Goal: Navigation & Orientation: Find specific page/section

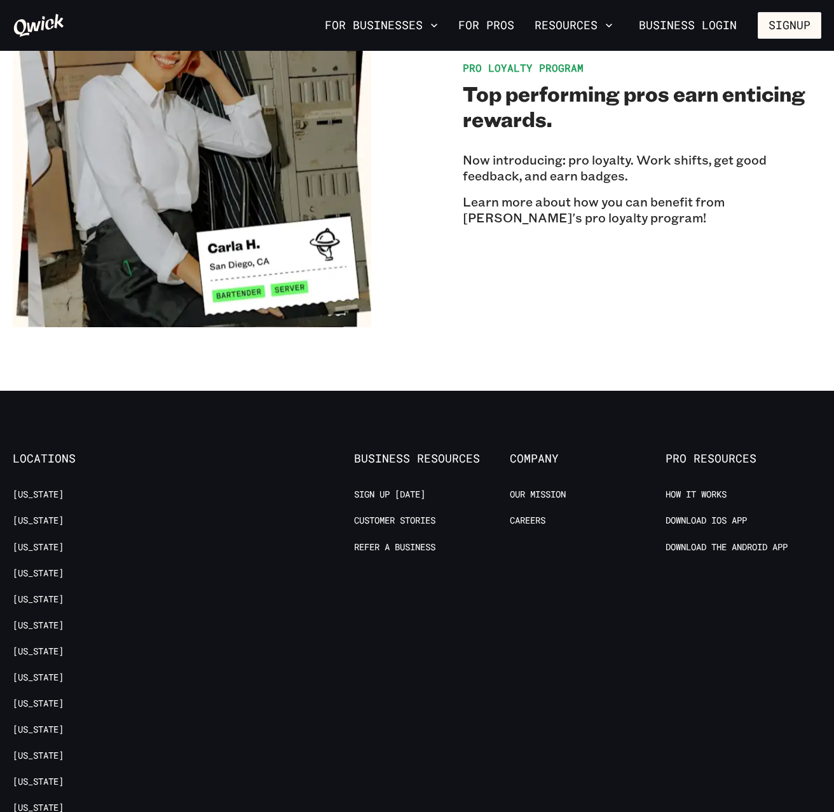
scroll to position [2243, 0]
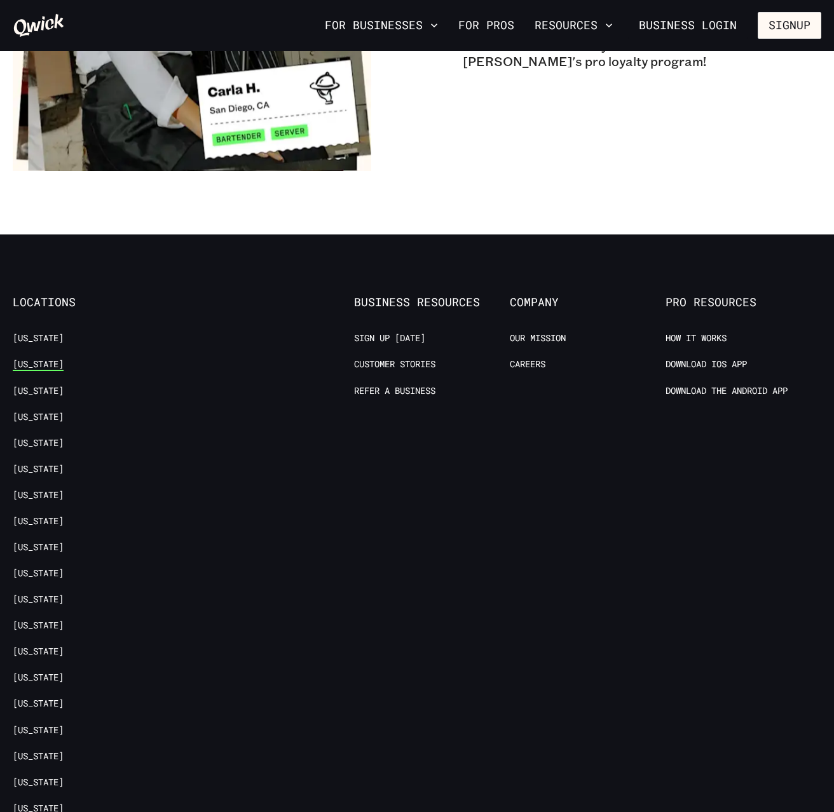
click at [55, 359] on link "[US_STATE]" at bounding box center [38, 365] width 51 height 12
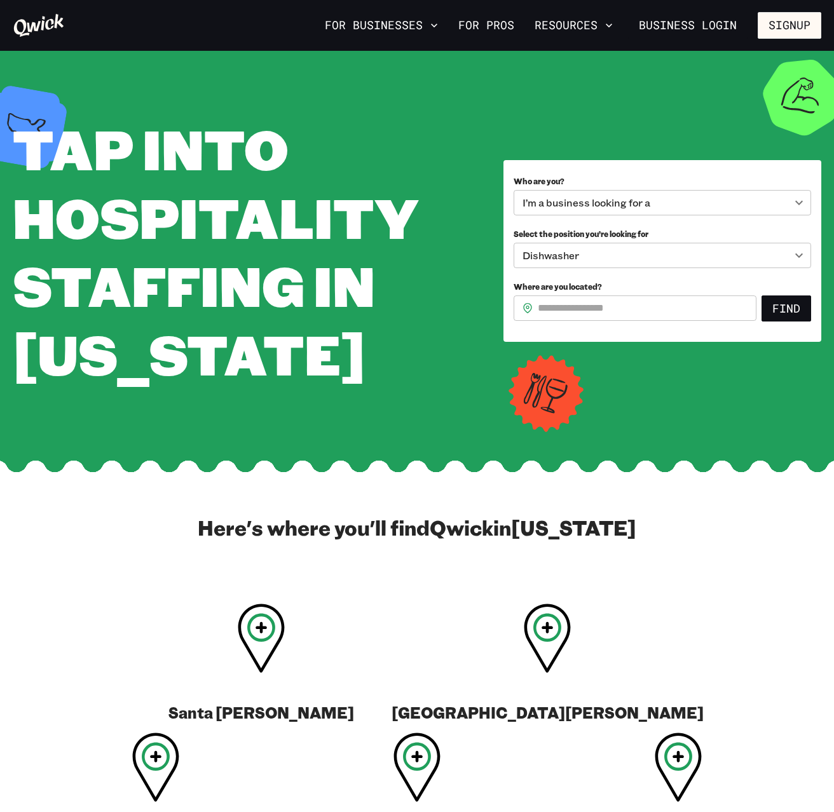
click at [782, 260] on body "**********" at bounding box center [417, 406] width 834 height 812
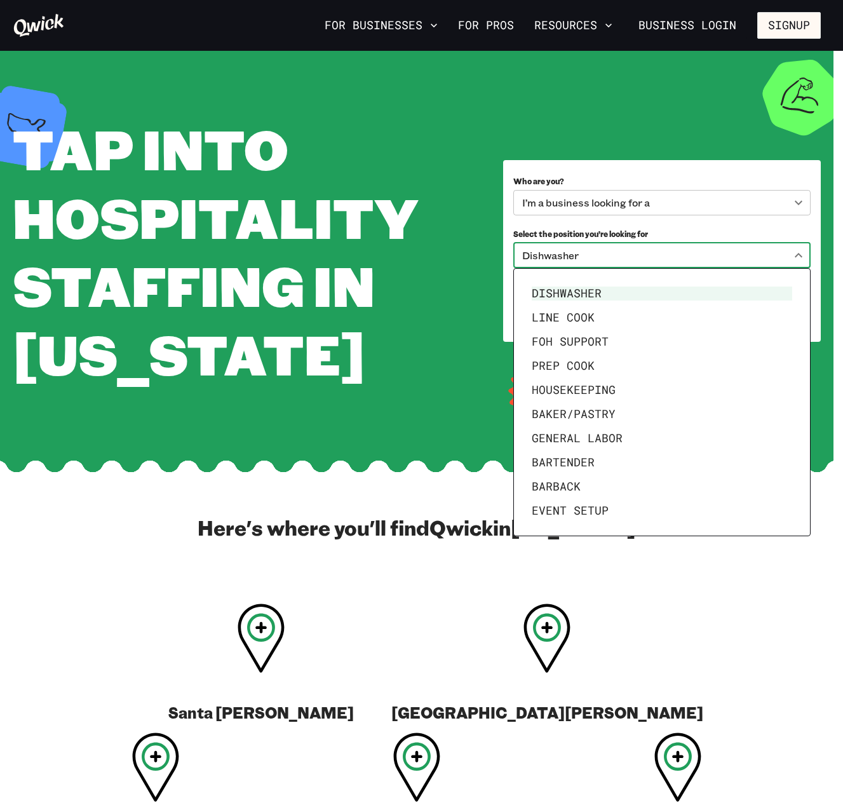
click at [537, 38] on div at bounding box center [421, 406] width 843 height 812
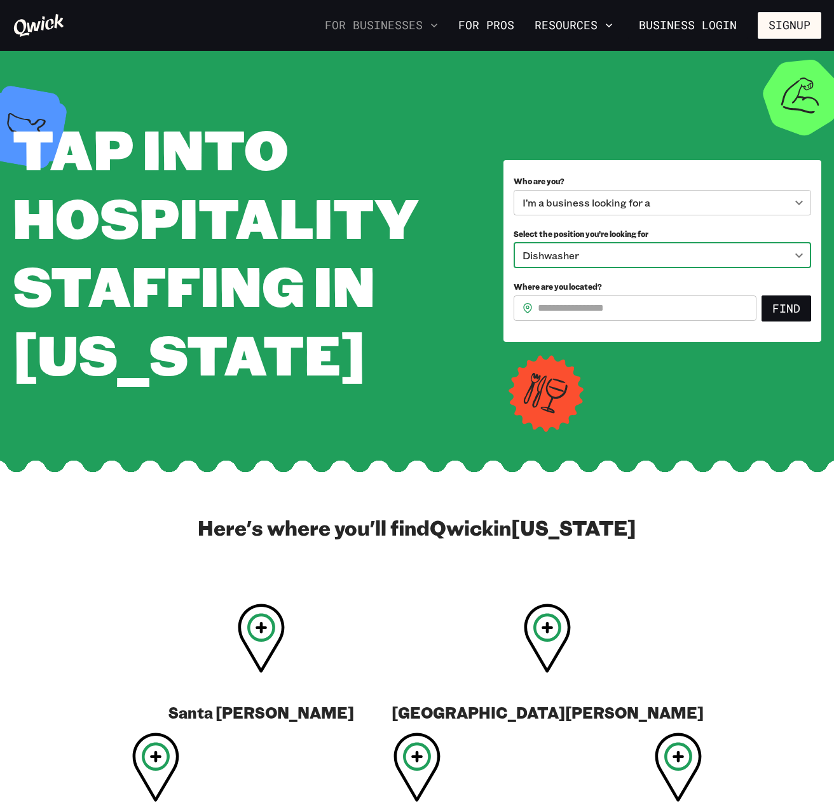
click at [430, 28] on button "For Businesses" at bounding box center [381, 26] width 123 height 22
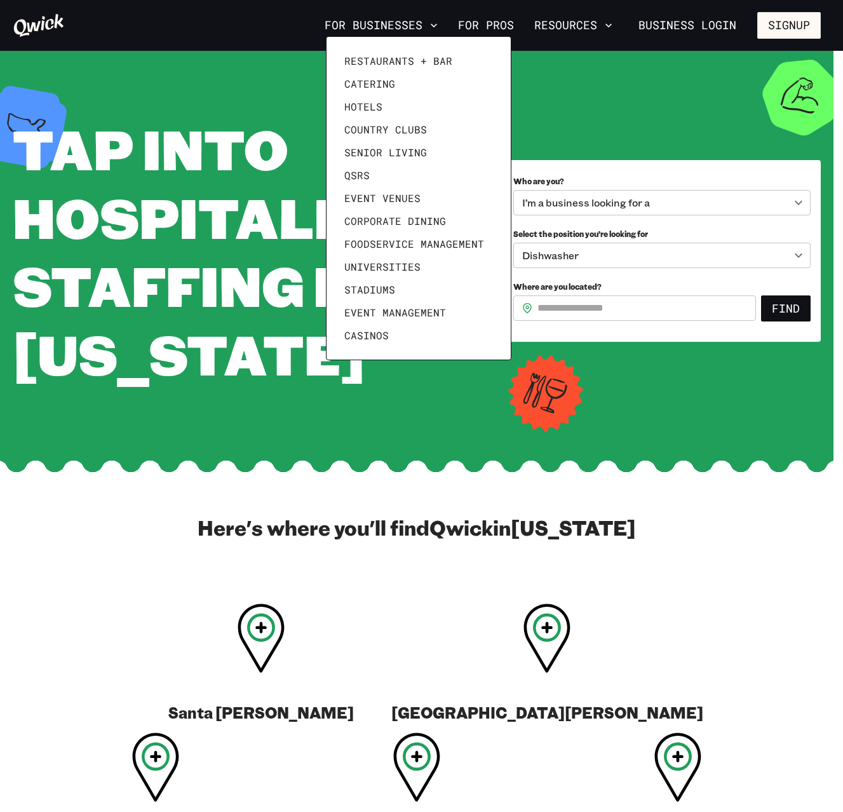
click at [573, 27] on div at bounding box center [421, 406] width 843 height 812
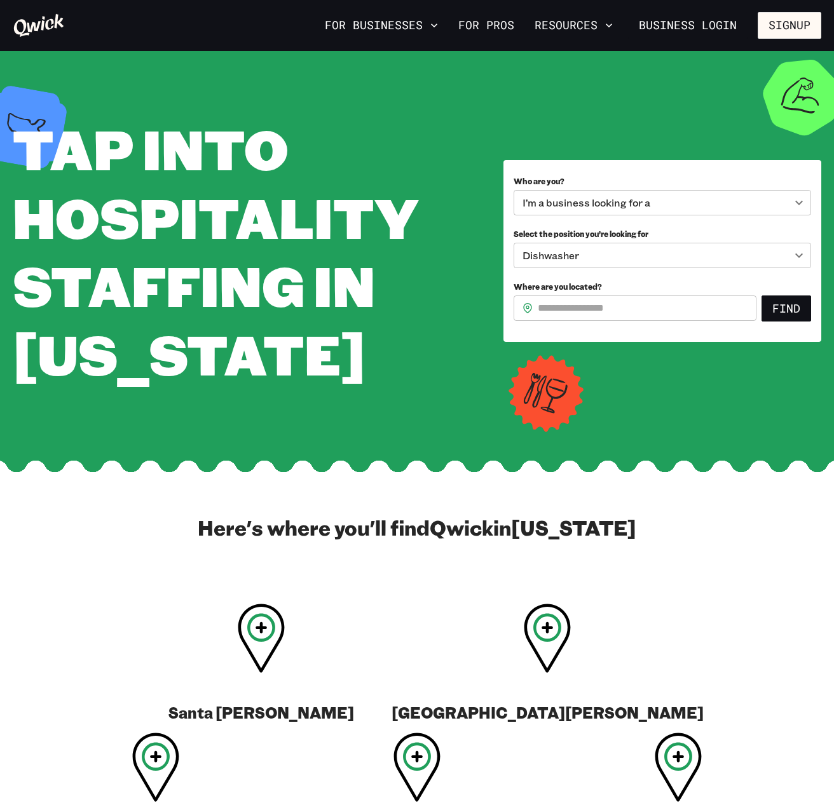
click at [574, 27] on div "Restaurants + Bar Catering Hotels Country Clubs Senior Living QSRs Event Venues…" at bounding box center [417, 406] width 834 height 812
click at [484, 22] on link "For Pros" at bounding box center [486, 26] width 66 height 22
